Goal: Task Accomplishment & Management: Manage account settings

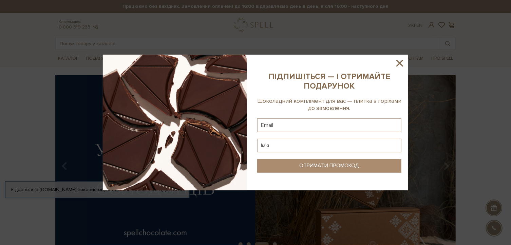
click at [401, 65] on icon at bounding box center [399, 63] width 7 height 7
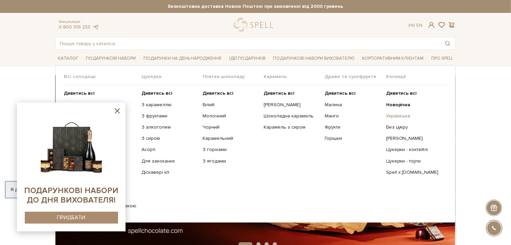
click at [402, 117] on link "Українська" at bounding box center [414, 116] width 56 height 6
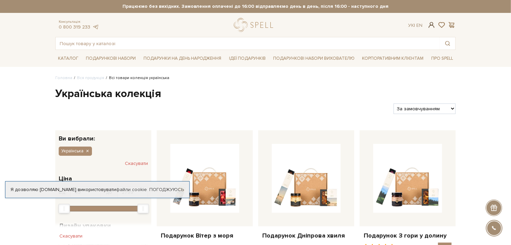
click at [432, 28] on span at bounding box center [432, 24] width 8 height 7
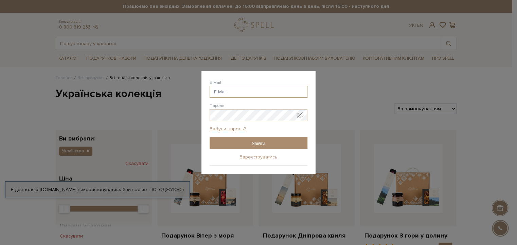
click at [243, 91] on input "E-Mail" at bounding box center [258, 92] width 98 height 12
type input "son_jara@yahoo.com"
click at [246, 140] on input "Увійти" at bounding box center [258, 143] width 98 height 12
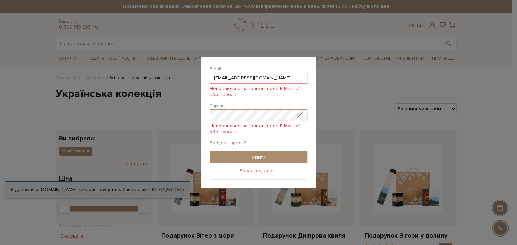
click at [181, 110] on div "Авторизація E-Mail son_jara@yahoo.com Неправильно заповнені поле E-Mail та/або …" at bounding box center [258, 122] width 517 height 245
click at [300, 114] on span "Показати пароль у вигляді звичайного тексту. Попередження: це відобразить ваш п…" at bounding box center [299, 115] width 7 height 7
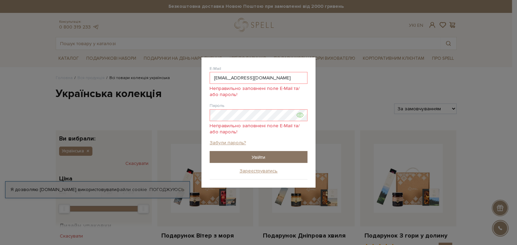
click at [254, 155] on input "Увійти" at bounding box center [258, 157] width 98 height 12
click at [255, 155] on input "Увійти" at bounding box center [258, 157] width 98 height 12
click at [255, 158] on input "Увійти" at bounding box center [258, 157] width 98 height 12
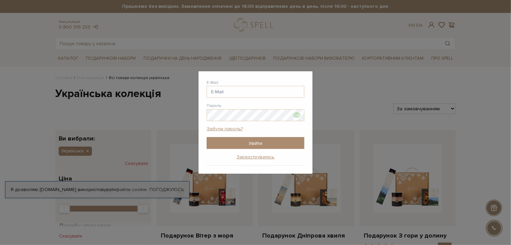
click at [360, 179] on div "Авторизація E-Mail son_jara @gmail.com son_jara @ukr.net son_jara @i.ua son_jar…" at bounding box center [255, 122] width 511 height 245
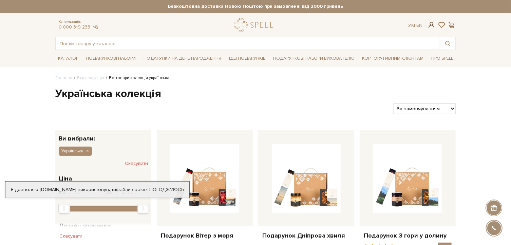
click at [432, 24] on span at bounding box center [432, 24] width 8 height 7
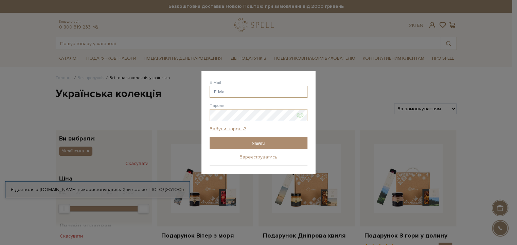
click at [241, 90] on input "E-Mail" at bounding box center [258, 92] width 98 height 12
type input "son_jara@yahoo.com"
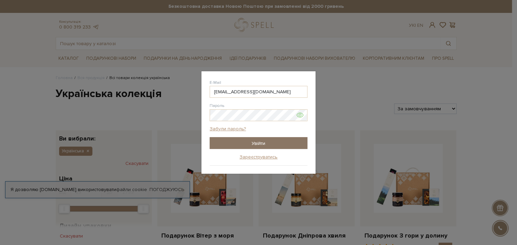
click at [254, 142] on input "Увійти" at bounding box center [258, 143] width 98 height 12
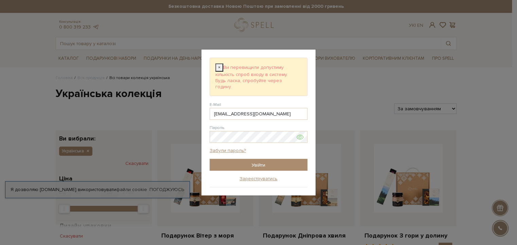
click at [217, 68] on button "×" at bounding box center [219, 67] width 8 height 8
click at [218, 68] on span "×" at bounding box center [219, 67] width 2 height 6
